Goal: Task Accomplishment & Management: Manage account settings

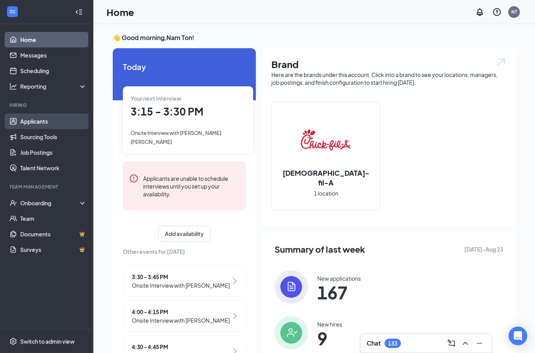
click at [59, 126] on link "Applicants" at bounding box center [53, 121] width 66 height 16
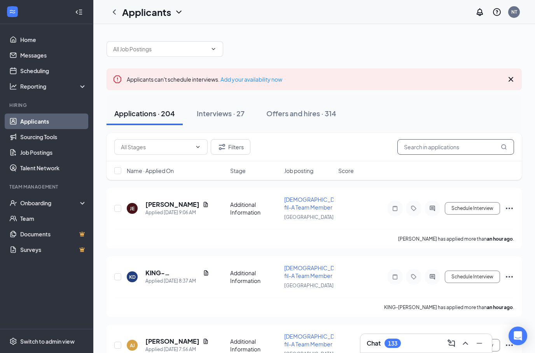
click at [430, 145] on input "text" at bounding box center [455, 147] width 117 height 16
paste input "[PERSON_NAME] [PERSON_NAME]"
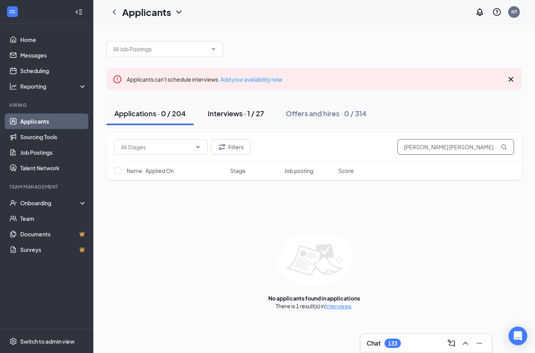
type input "[PERSON_NAME] [PERSON_NAME]"
click at [228, 115] on div "Interviews · 1 / 27" at bounding box center [235, 113] width 56 height 10
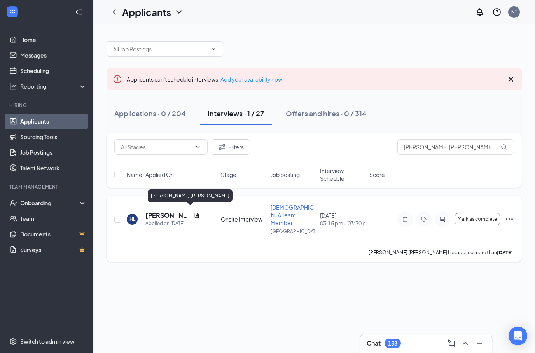
click at [157, 211] on h5 "[PERSON_NAME] [PERSON_NAME]" at bounding box center [167, 215] width 45 height 9
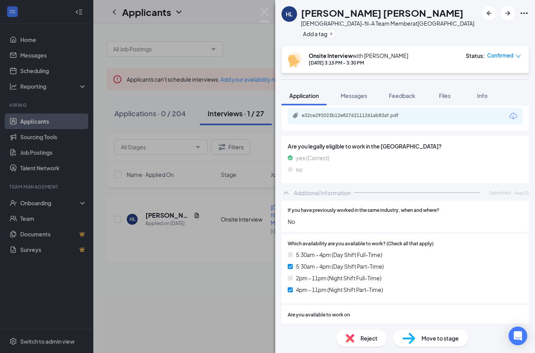
scroll to position [223, 0]
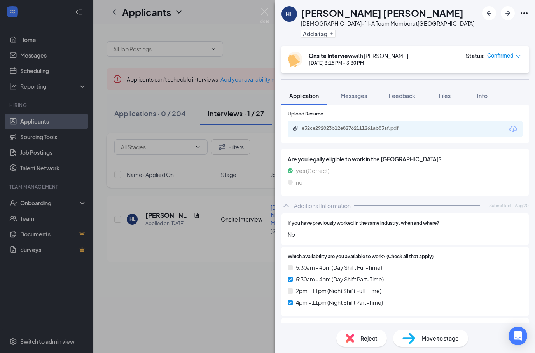
click at [511, 127] on icon "Download" at bounding box center [512, 128] width 9 height 9
